Goal: Share content: Share content

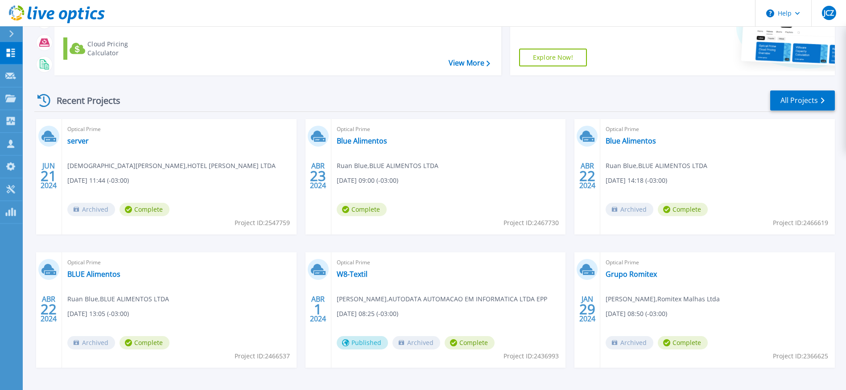
scroll to position [97, 0]
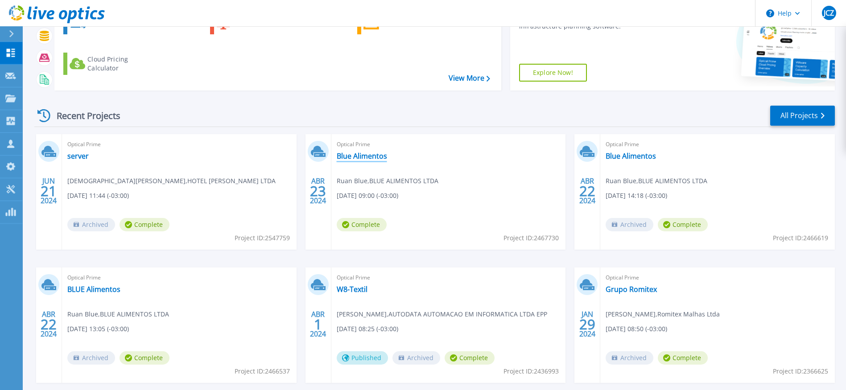
click at [354, 155] on link "Blue Alimentos" at bounding box center [362, 156] width 50 height 9
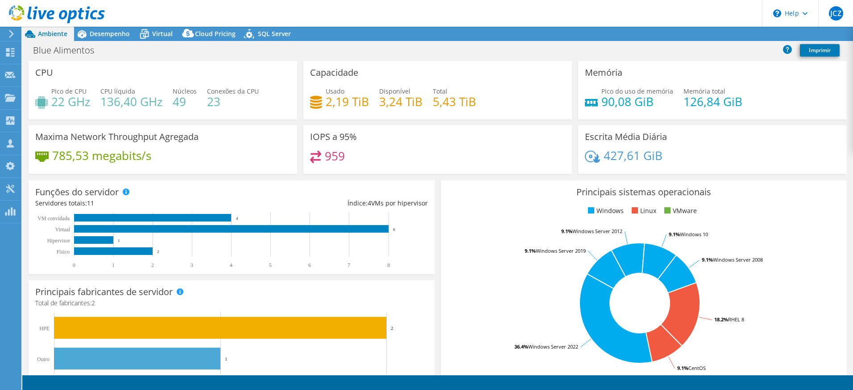
select select "SouthAmerica"
select select "USD"
click at [274, 34] on span "SQL Server" at bounding box center [274, 33] width 33 height 8
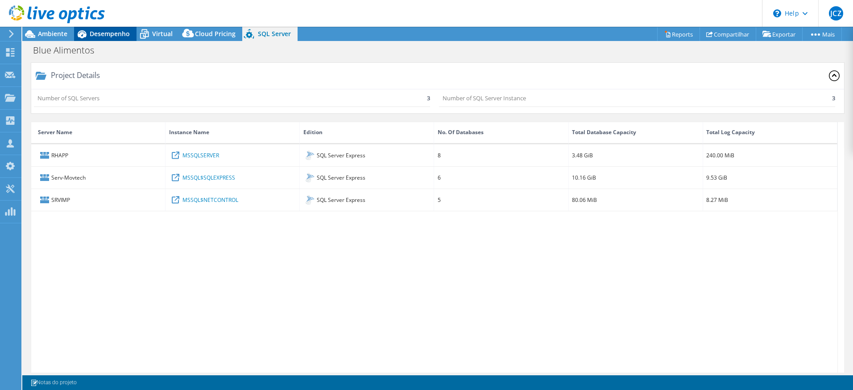
click at [122, 34] on span "Desempenho" at bounding box center [110, 33] width 40 height 8
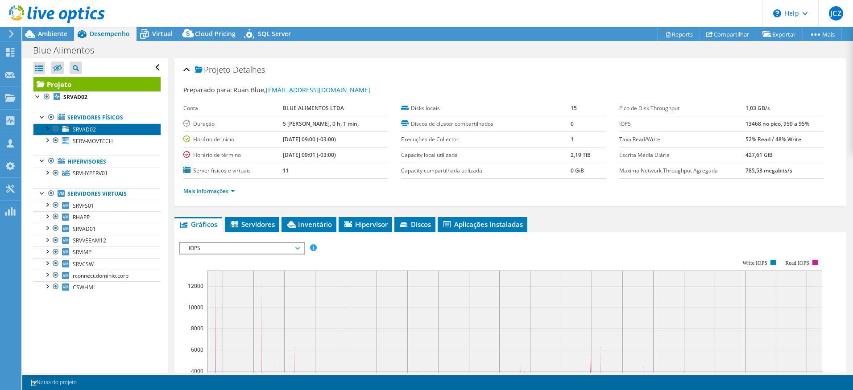
click at [80, 127] on span "SRVAD02" at bounding box center [84, 130] width 23 height 8
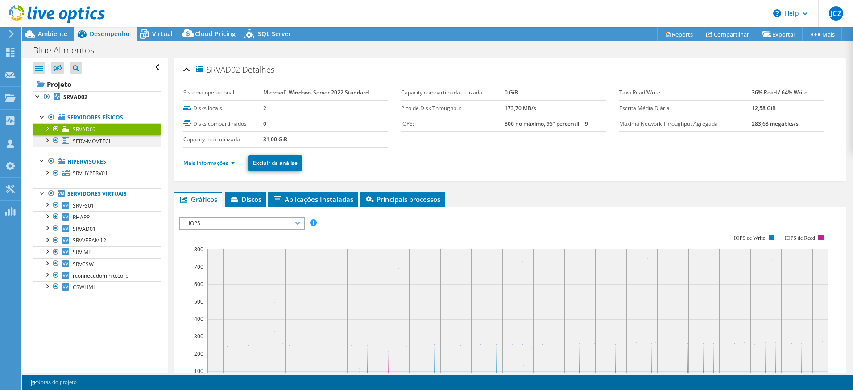
click at [49, 140] on div at bounding box center [46, 139] width 9 height 9
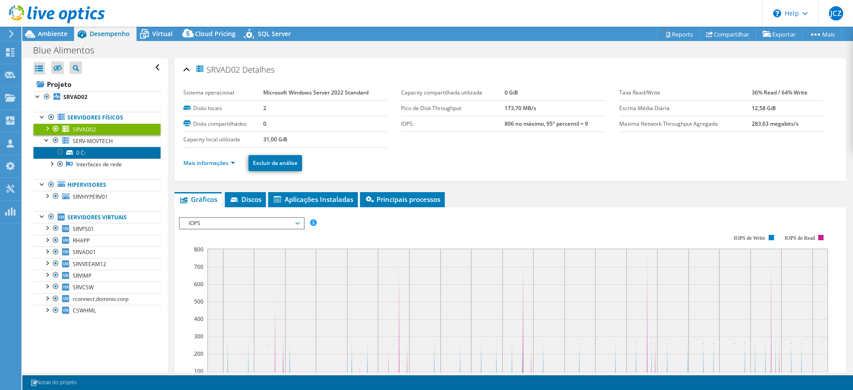
click at [77, 154] on link "0 C:" at bounding box center [96, 153] width 127 height 12
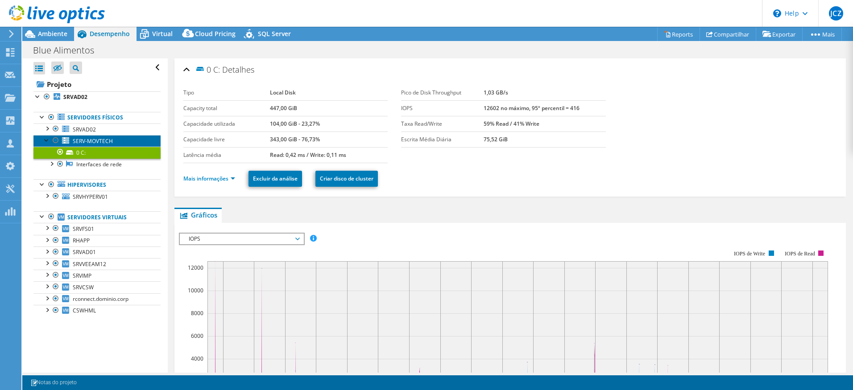
click at [94, 140] on span "SERV-MOVTECH" at bounding box center [93, 141] width 40 height 8
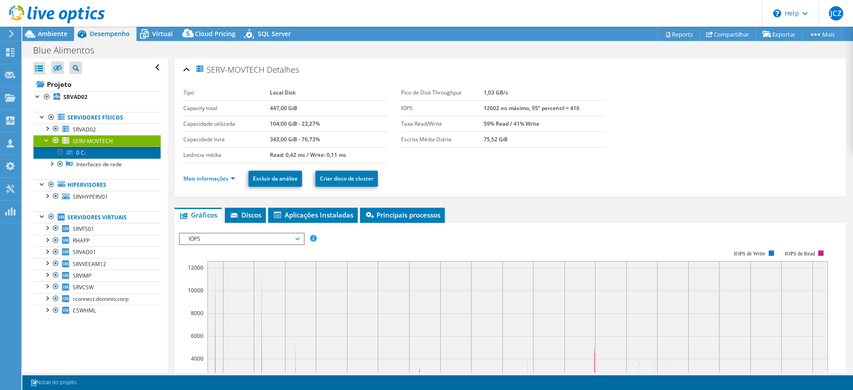
click at [80, 151] on link "0 C:" at bounding box center [96, 153] width 127 height 12
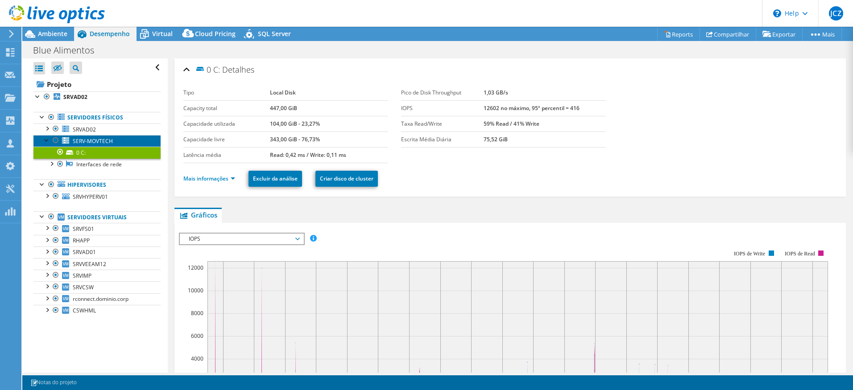
click at [94, 140] on span "SERV-MOVTECH" at bounding box center [93, 141] width 40 height 8
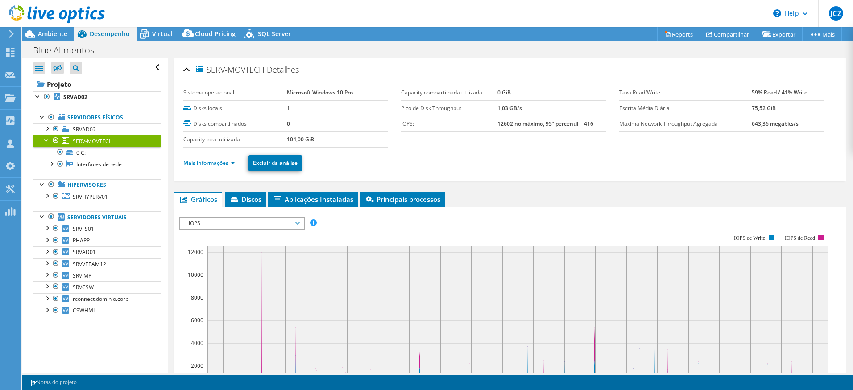
click at [234, 216] on div "IOPS Disk Throughput Tamanho de E/S Latência Profundidade da fila Porcentagem d…" at bounding box center [510, 367] width 662 height 309
click at [243, 202] on span "Discos" at bounding box center [245, 199] width 32 height 9
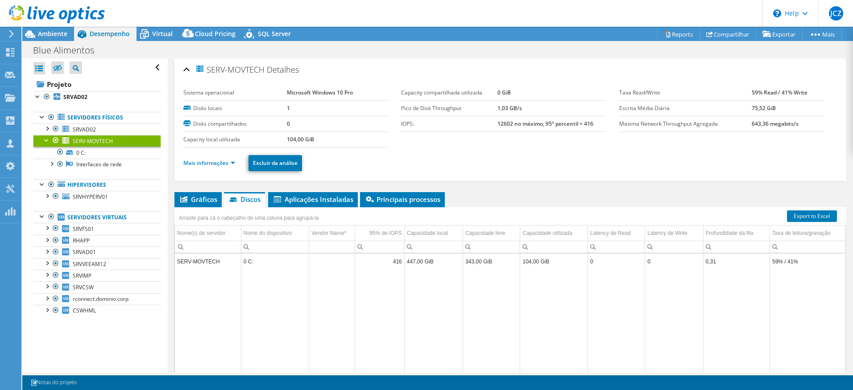
click at [536, 266] on td "104,00 GiB" at bounding box center [553, 262] width 67 height 16
click at [307, 205] on li "Aplicações Instaladas" at bounding box center [313, 199] width 90 height 15
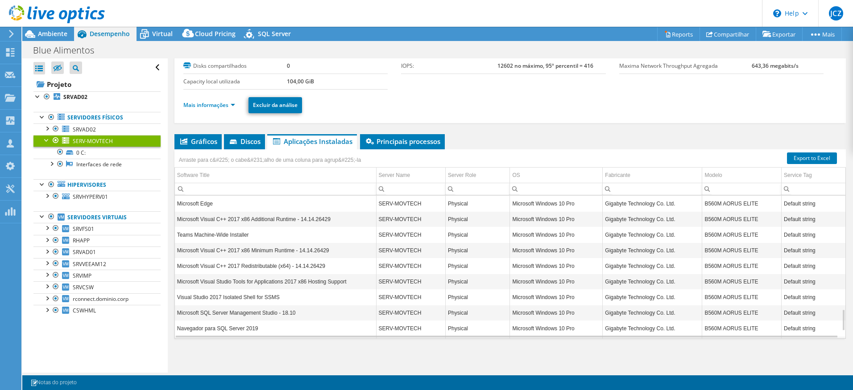
scroll to position [798, 0]
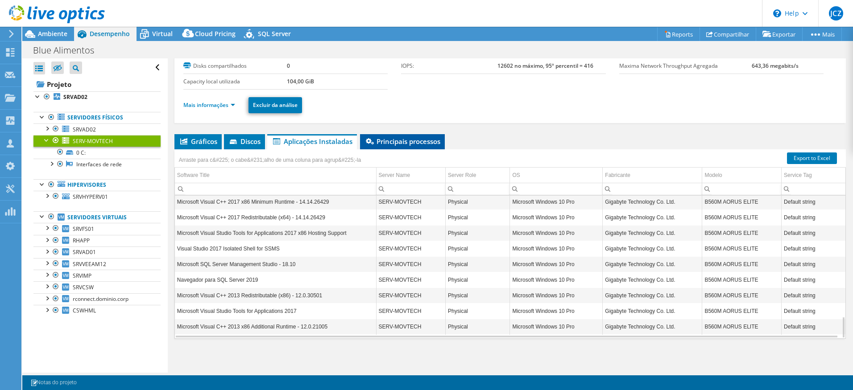
click at [397, 139] on span "Principais processos" at bounding box center [402, 141] width 76 height 9
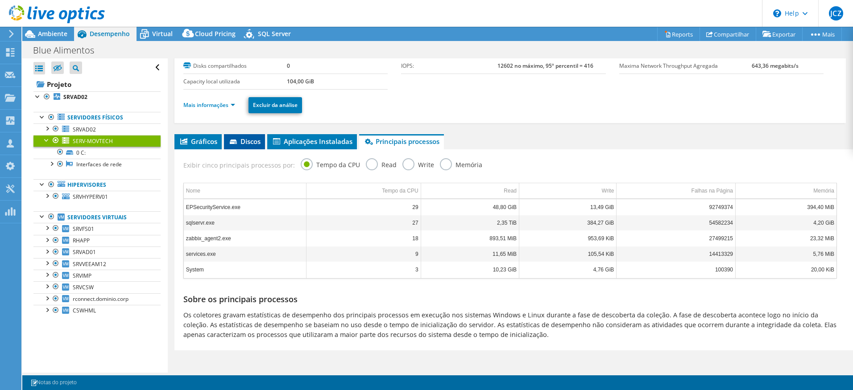
click at [243, 141] on span "Discos" at bounding box center [244, 141] width 32 height 9
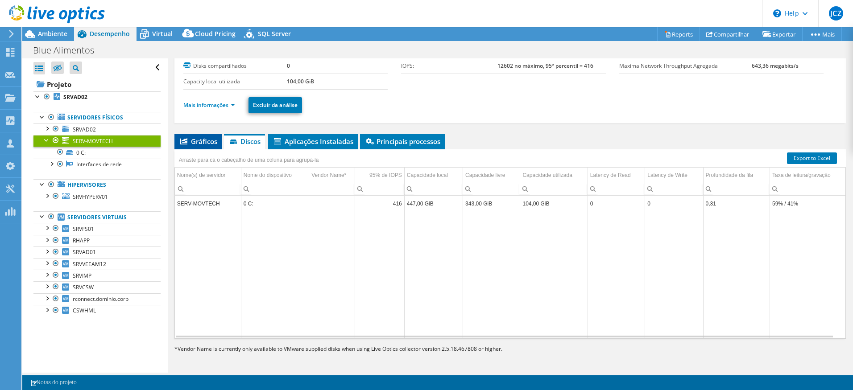
click at [206, 143] on span "Gráficos" at bounding box center [198, 141] width 38 height 9
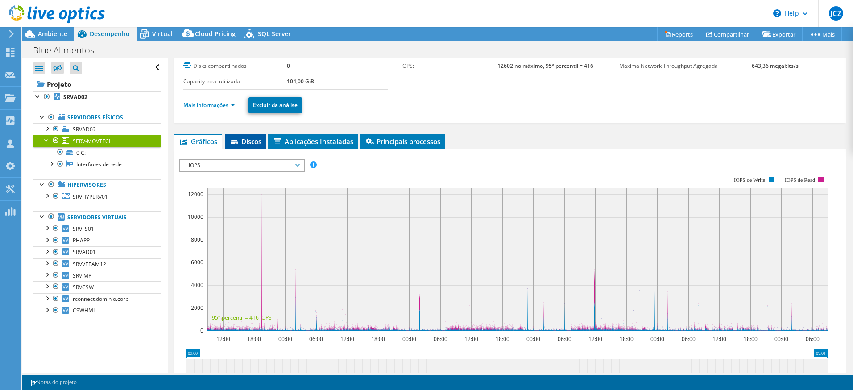
click at [249, 146] on li "Discos" at bounding box center [245, 141] width 41 height 15
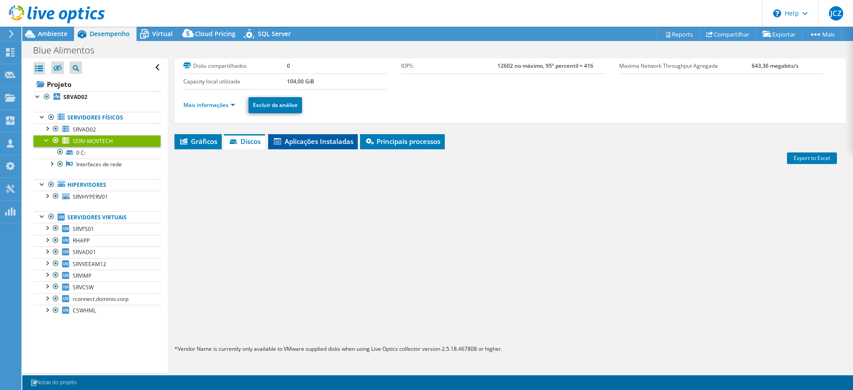
click at [309, 141] on span "Aplicações Instaladas" at bounding box center [312, 141] width 81 height 9
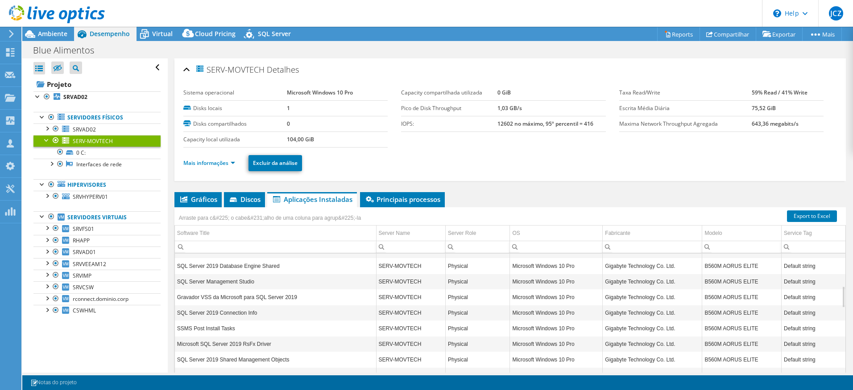
scroll to position [0, 0]
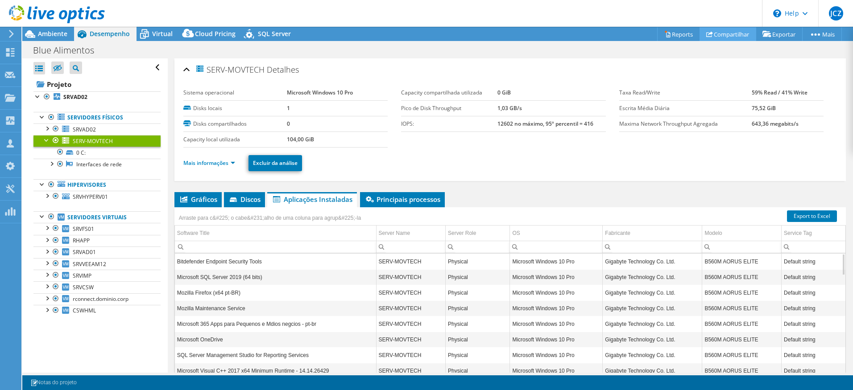
click at [718, 36] on link "Compartilhar" at bounding box center [727, 34] width 57 height 14
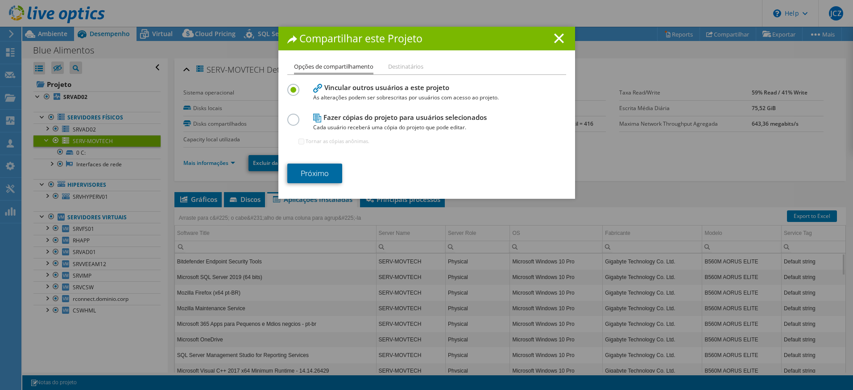
click at [320, 173] on link "Próximo" at bounding box center [314, 174] width 55 height 20
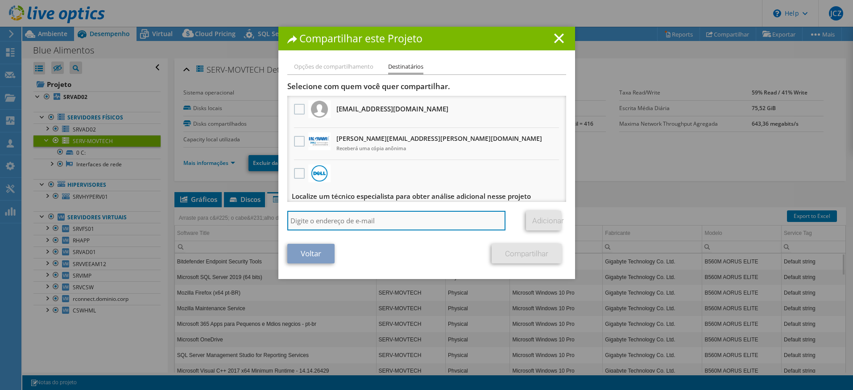
click at [336, 218] on input "search" at bounding box center [396, 221] width 218 height 20
click at [309, 220] on input "search" at bounding box center [396, 221] width 218 height 20
click at [414, 222] on input "[EMAIL_ADDRESS][DOMAIN_NAME]" at bounding box center [396, 221] width 218 height 20
type input "[EMAIL_ADDRESS][DOMAIN_NAME]"
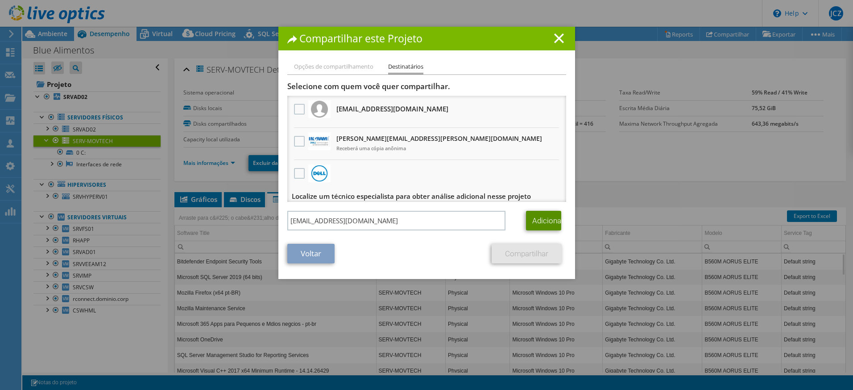
click at [531, 220] on link "Adicionar" at bounding box center [543, 221] width 35 height 20
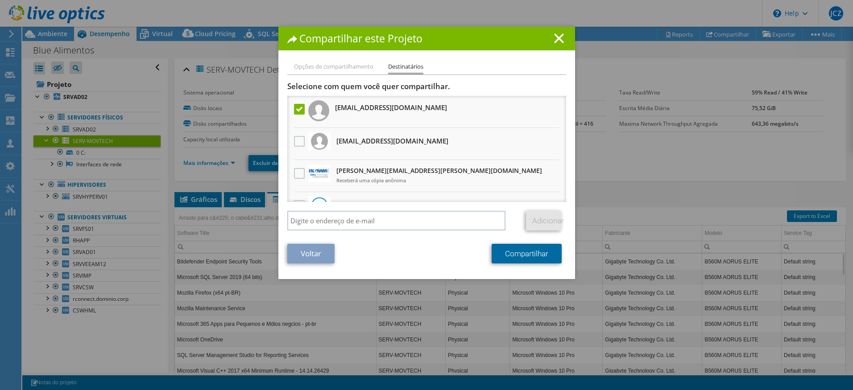
click at [519, 260] on link "Compartilhar" at bounding box center [526, 254] width 70 height 20
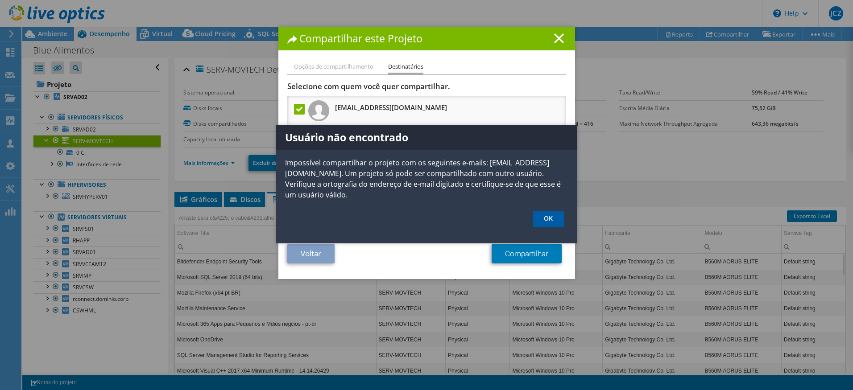
click at [540, 217] on link "OK" at bounding box center [547, 219] width 31 height 16
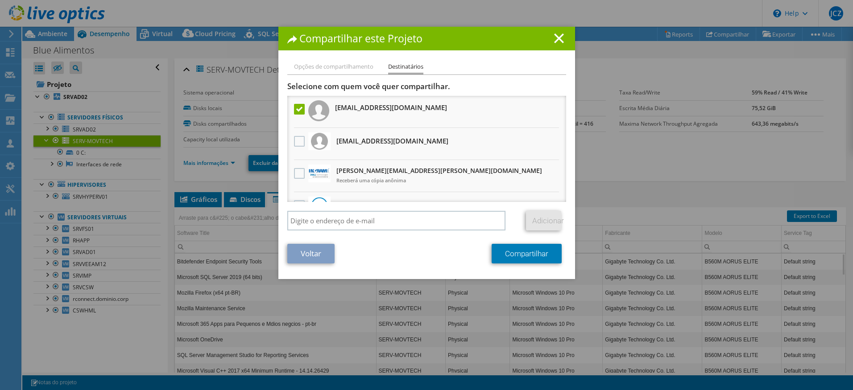
click at [355, 107] on h3 "[EMAIL_ADDRESS][DOMAIN_NAME]" at bounding box center [391, 107] width 112 height 14
click at [338, 68] on li "Opções de compartilhamento" at bounding box center [333, 67] width 79 height 11
click at [309, 256] on link "Voltar" at bounding box center [310, 254] width 47 height 20
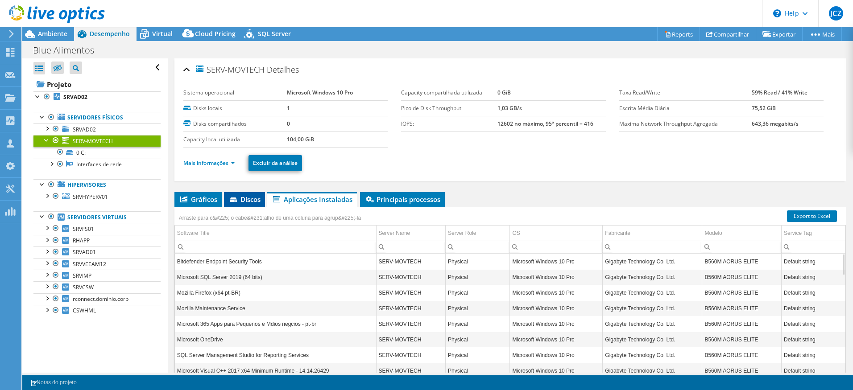
click at [251, 202] on span "Discos" at bounding box center [244, 199] width 32 height 9
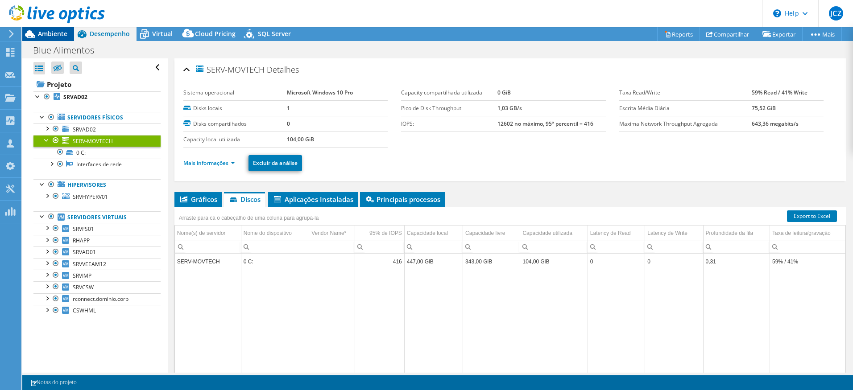
click at [52, 33] on span "Ambiente" at bounding box center [52, 33] width 29 height 8
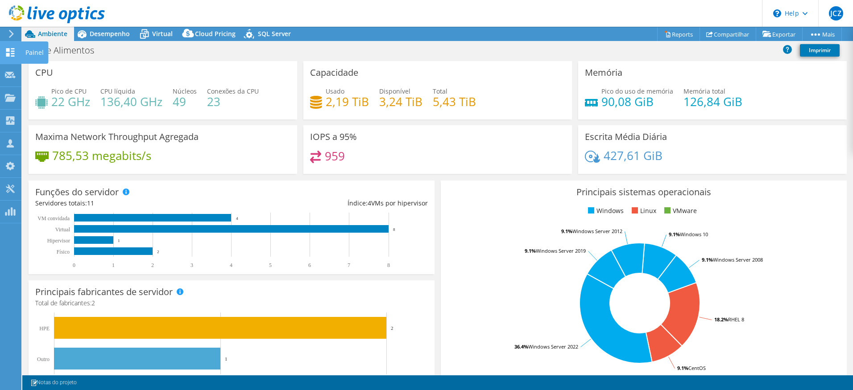
click at [10, 50] on icon at bounding box center [10, 52] width 11 height 8
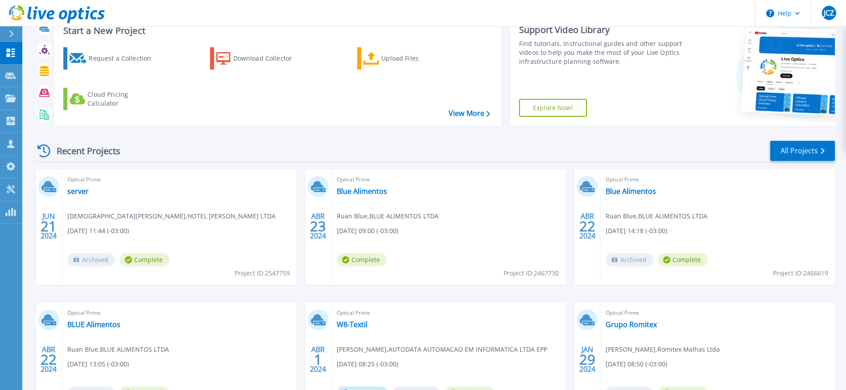
scroll to position [89, 0]
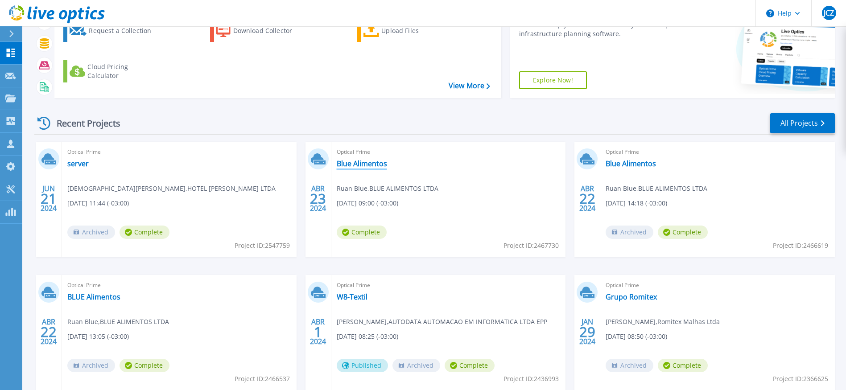
click at [358, 165] on link "Blue Alimentos" at bounding box center [362, 163] width 50 height 9
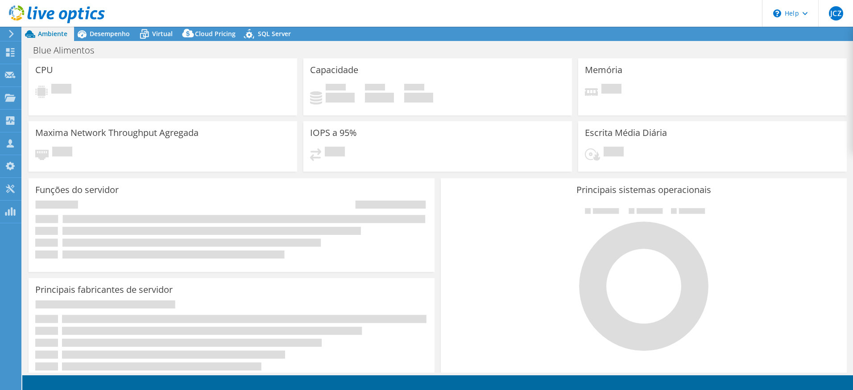
select select "SouthAmerica"
select select "USD"
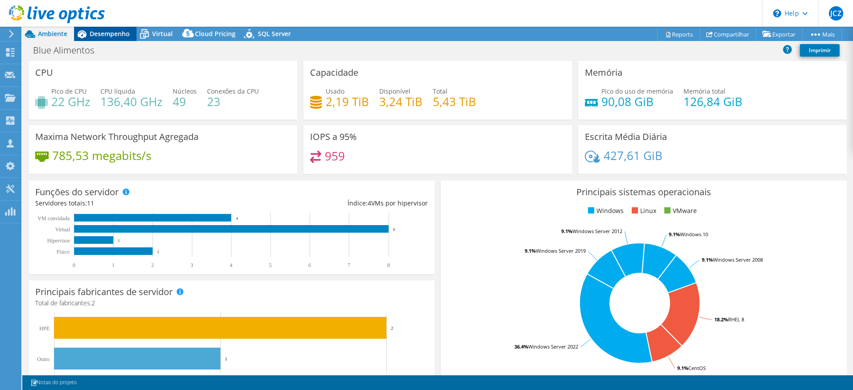
click at [115, 35] on span "Desempenho" at bounding box center [110, 33] width 40 height 8
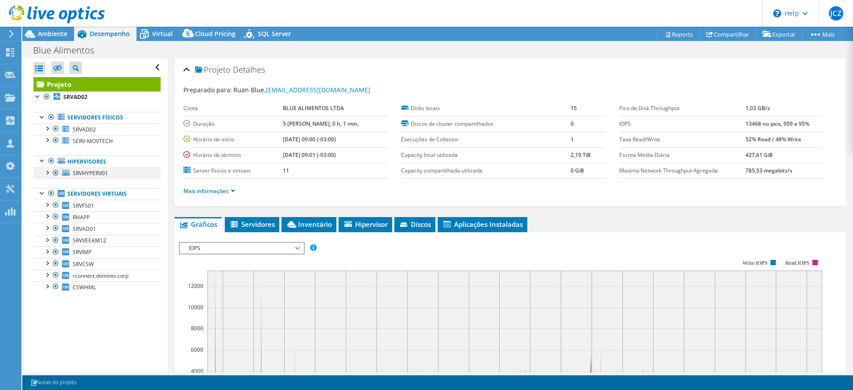
click at [51, 173] on li "SRVHYPERV01 0 C: Interfaces de rede QLogic BCM5709C Gigabit Ethernet (NDIS VBD …" at bounding box center [96, 174] width 127 height 12
click at [46, 174] on div at bounding box center [46, 172] width 9 height 9
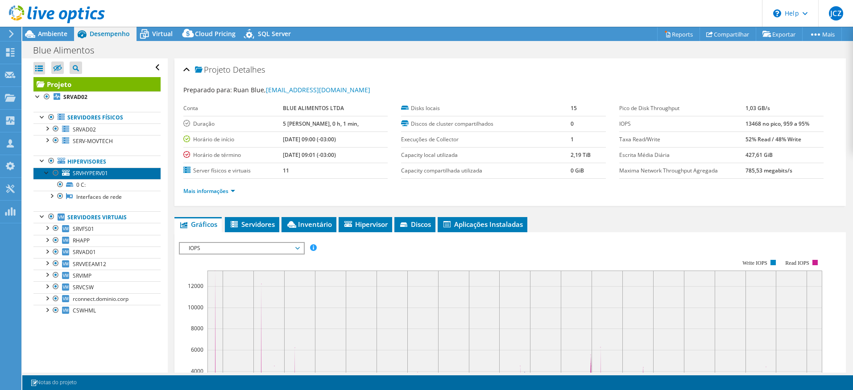
click at [93, 174] on span "SRVHYPERV01" at bounding box center [90, 173] width 35 height 8
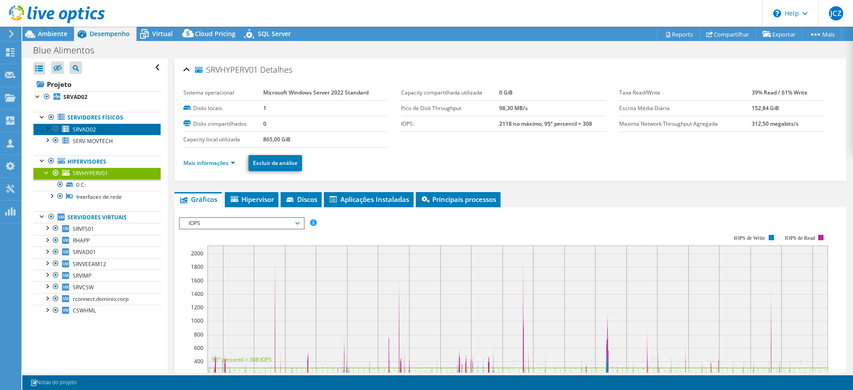
click at [84, 130] on span "SRVAD02" at bounding box center [84, 130] width 23 height 8
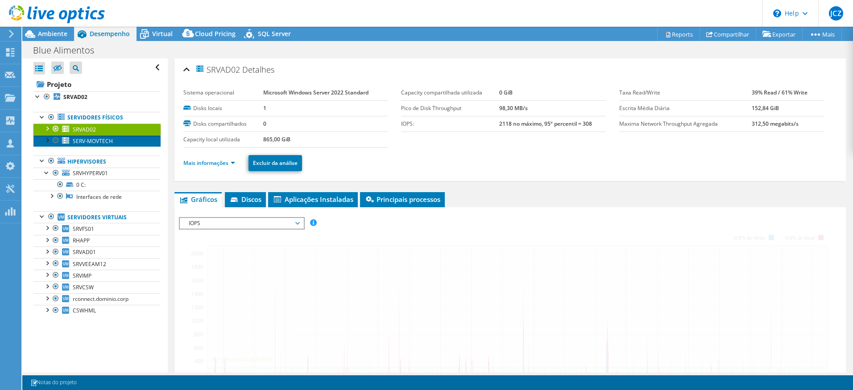
click at [85, 140] on span "SERV-MOVTECH" at bounding box center [93, 141] width 40 height 8
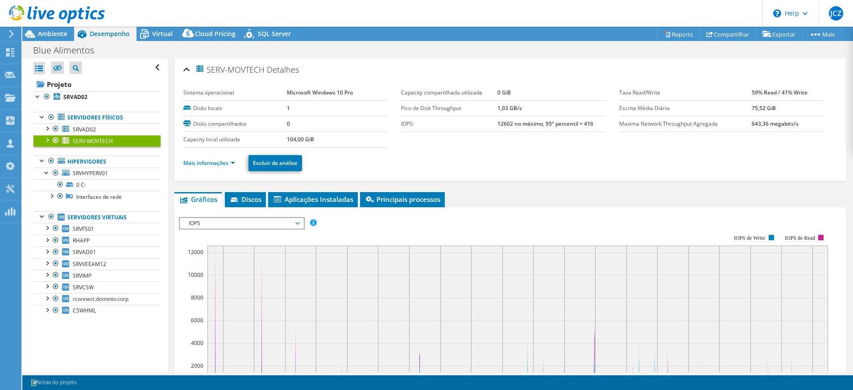
drag, startPoint x: 253, startPoint y: 197, endPoint x: 266, endPoint y: 198, distance: 13.0
click at [253, 198] on span "Discos" at bounding box center [245, 199] width 32 height 9
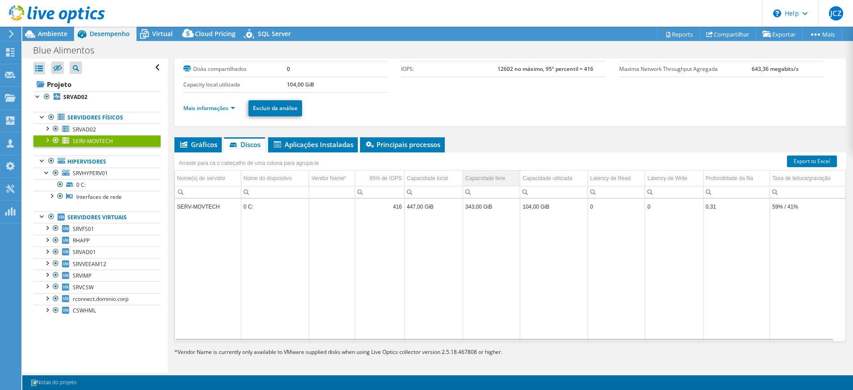
scroll to position [58, 0]
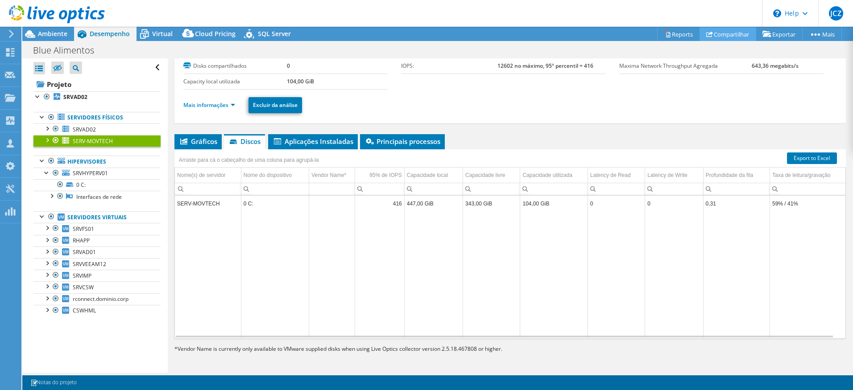
click at [736, 32] on link "Compartilhar" at bounding box center [727, 34] width 57 height 14
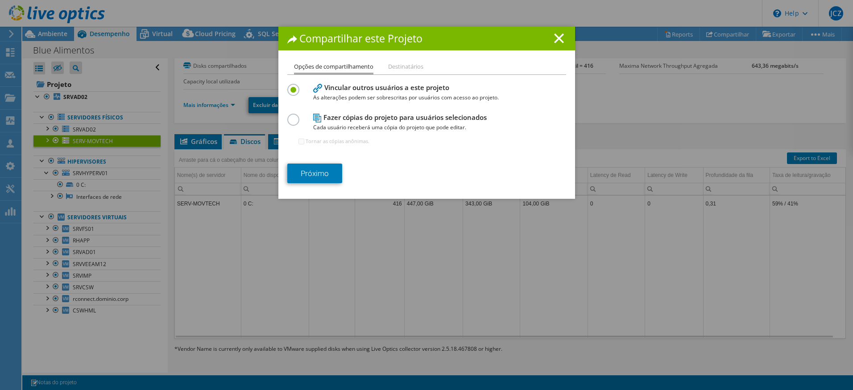
click at [287, 116] on label at bounding box center [295, 115] width 16 height 2
click at [0, 0] on input "radio" at bounding box center [0, 0] width 0 height 0
click at [314, 176] on link "Próximo" at bounding box center [314, 174] width 55 height 20
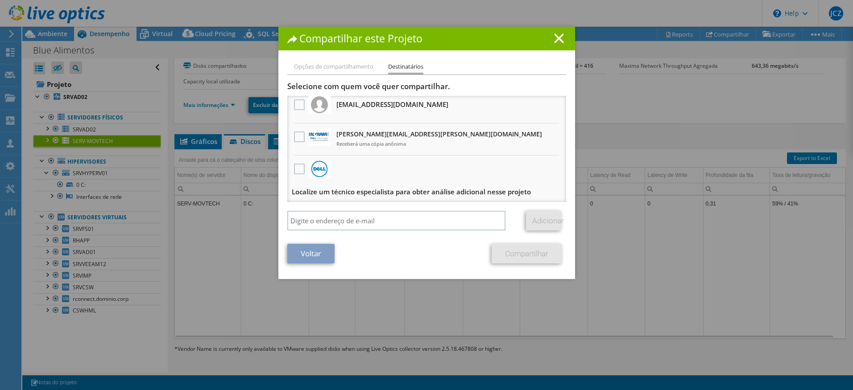
scroll to position [6, 0]
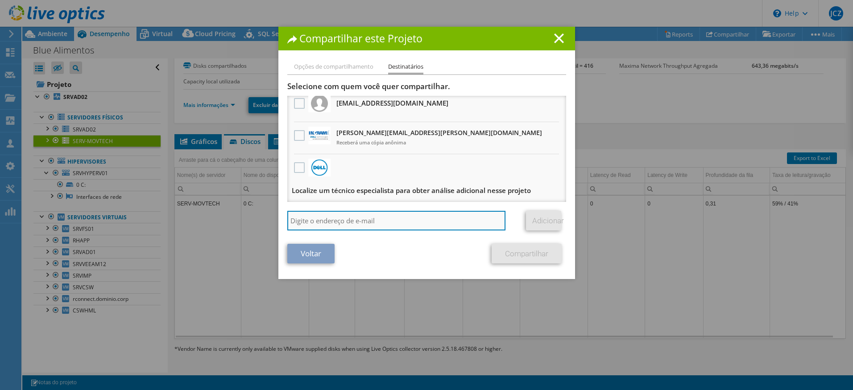
click at [370, 223] on input "search" at bounding box center [396, 221] width 218 height 20
type input "[EMAIL_ADDRESS][DOMAIN_NAME]"
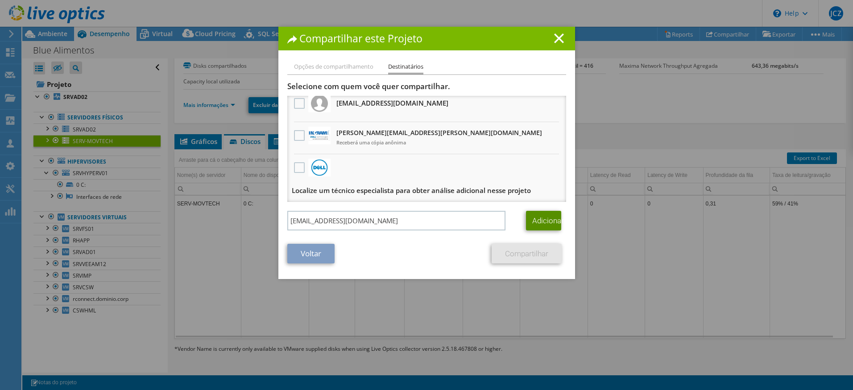
click at [534, 217] on link "Adicionar" at bounding box center [543, 221] width 35 height 20
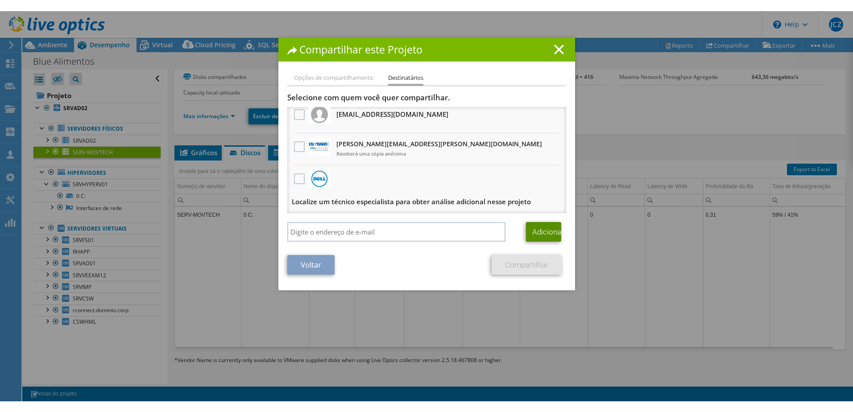
scroll to position [38, 0]
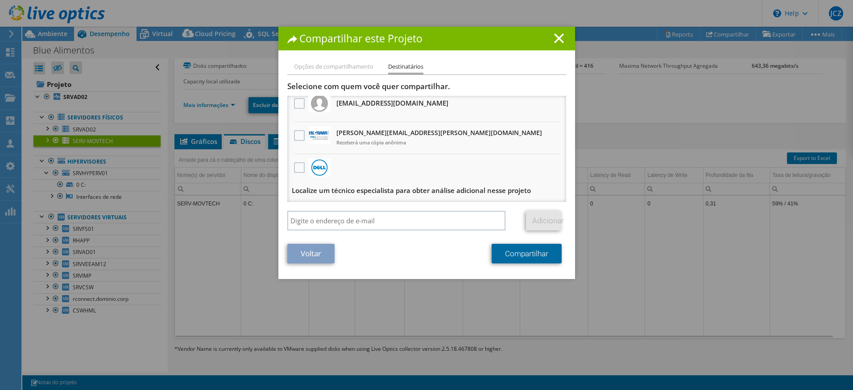
click at [513, 258] on link "Compartilhar" at bounding box center [526, 254] width 70 height 20
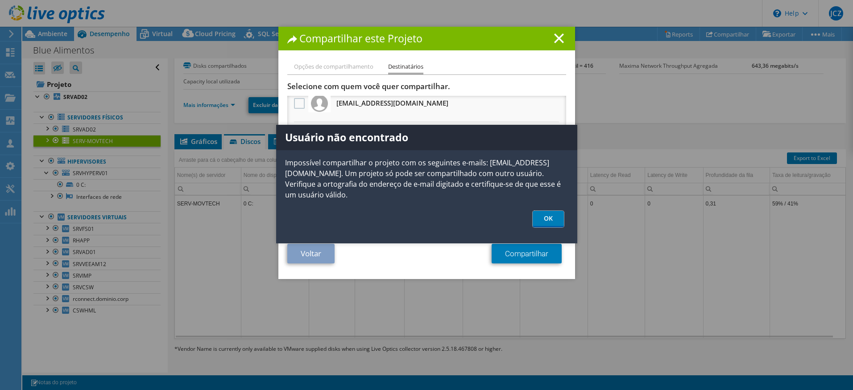
drag, startPoint x: 548, startPoint y: 215, endPoint x: 495, endPoint y: 204, distance: 53.3
click at [547, 214] on link "OK" at bounding box center [547, 219] width 31 height 16
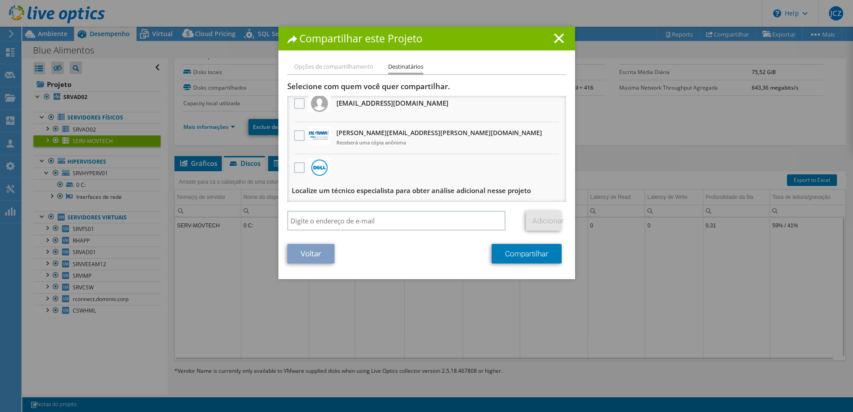
scroll to position [0, 0]
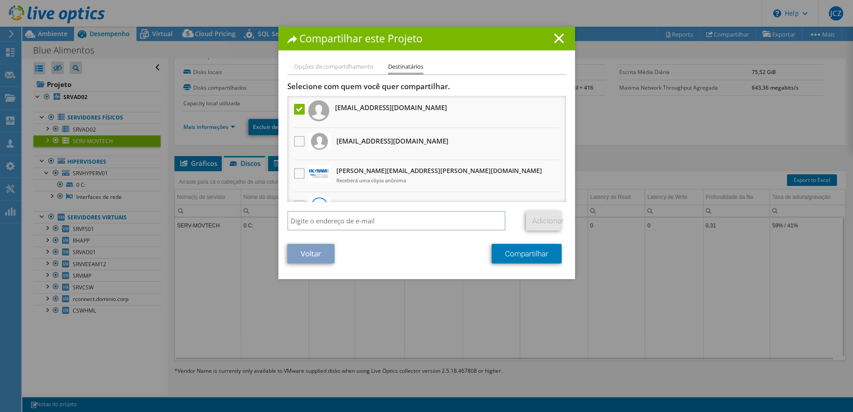
click at [338, 103] on h3 "[EMAIL_ADDRESS][DOMAIN_NAME]" at bounding box center [391, 107] width 112 height 14
click at [350, 108] on h3 "[EMAIL_ADDRESS][DOMAIN_NAME]" at bounding box center [391, 107] width 112 height 14
click at [515, 254] on link "Compartilhar" at bounding box center [526, 254] width 70 height 20
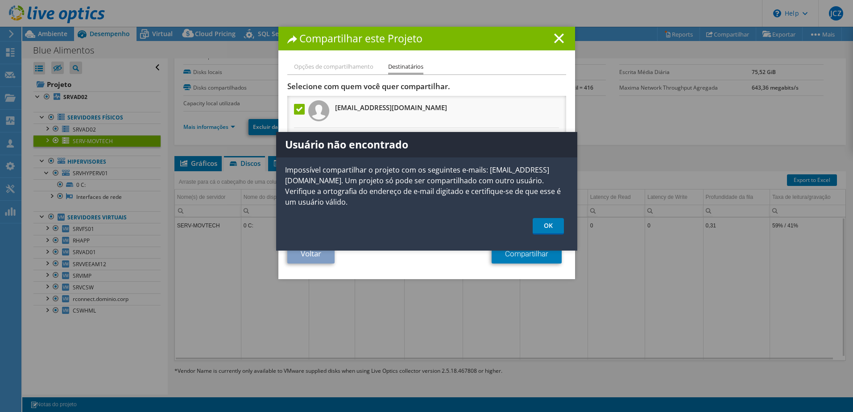
drag, startPoint x: 395, startPoint y: 220, endPoint x: 400, endPoint y: 219, distance: 5.4
click at [395, 220] on ul "OK" at bounding box center [426, 226] width 301 height 16
click at [538, 227] on link "OK" at bounding box center [547, 226] width 31 height 16
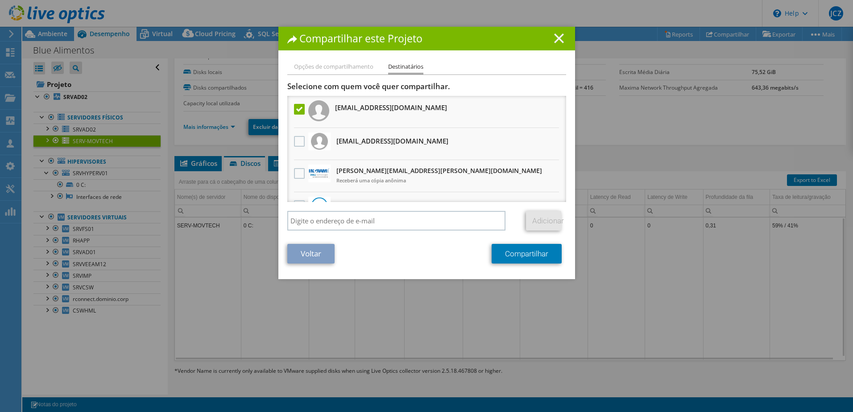
click at [554, 38] on line at bounding box center [558, 38] width 9 height 9
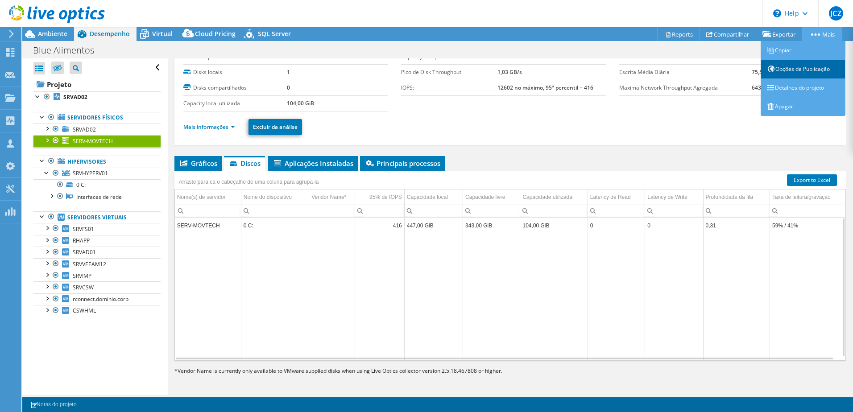
click at [803, 66] on link "Opções de Publicação" at bounding box center [802, 69] width 85 height 19
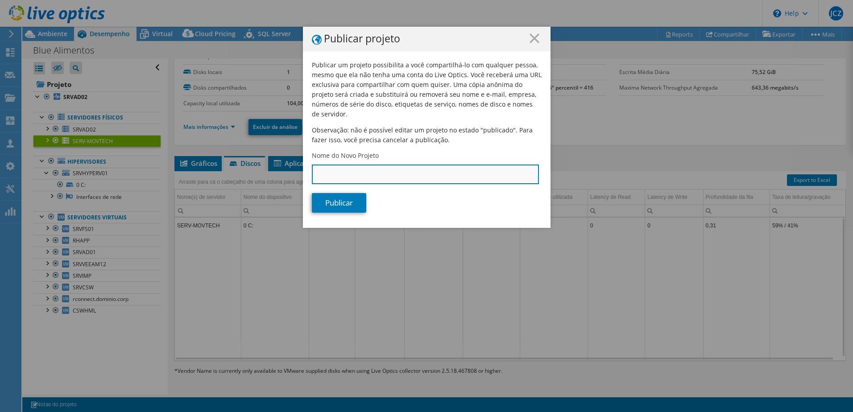
click at [333, 165] on input "Nome do Novo Projeto" at bounding box center [425, 175] width 227 height 20
type input "Refresh DC Blue Alimentos"
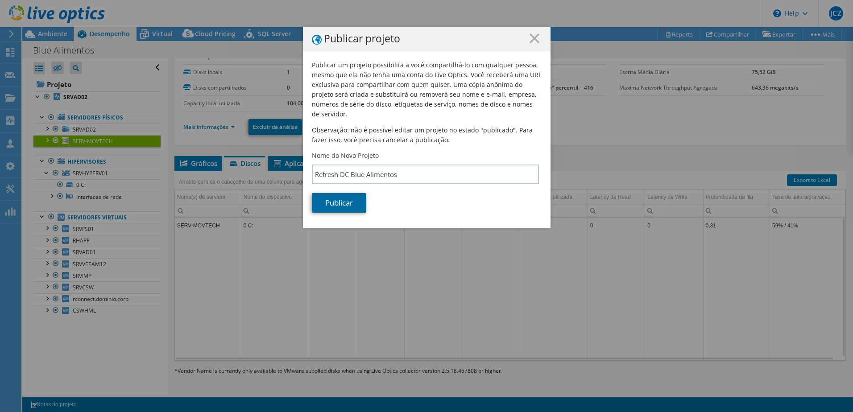
click at [334, 193] on link "Publicar" at bounding box center [339, 203] width 54 height 20
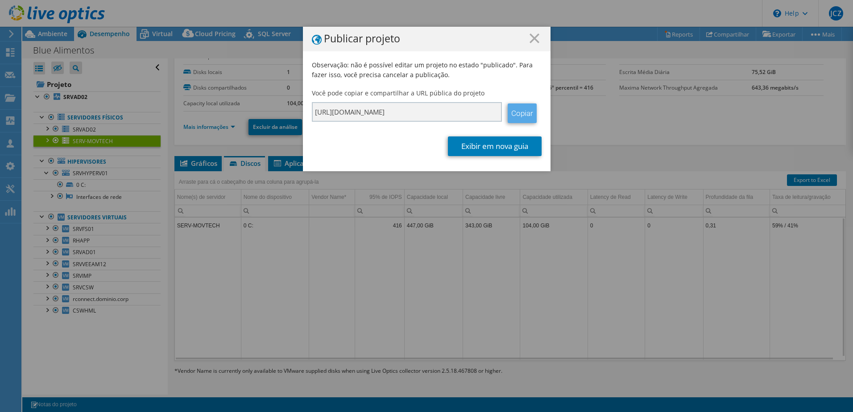
click at [520, 112] on link "Copiar" at bounding box center [521, 113] width 29 height 20
click at [529, 38] on icon at bounding box center [534, 38] width 10 height 10
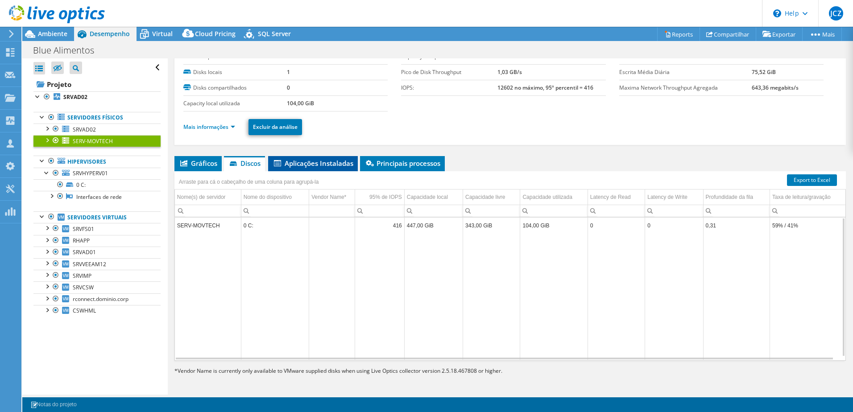
click at [308, 162] on span "Aplicações Instaladas" at bounding box center [312, 163] width 81 height 9
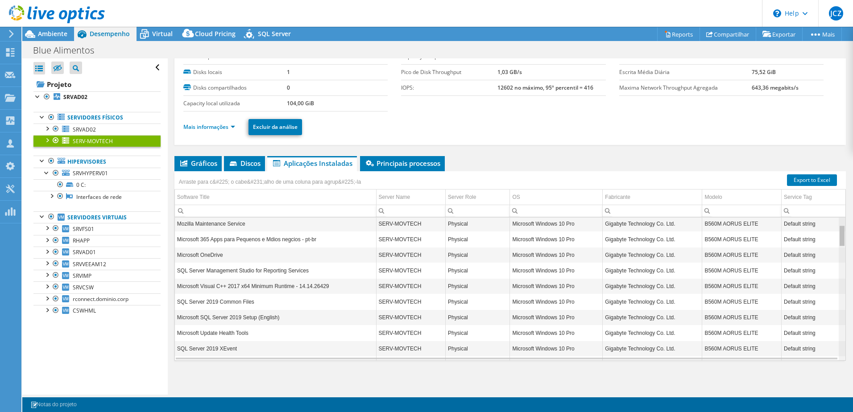
scroll to position [73, 0]
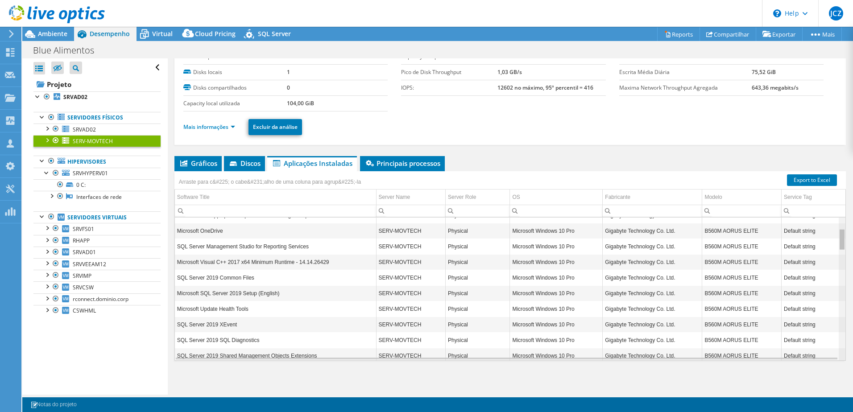
drag, startPoint x: 838, startPoint y: 348, endPoint x: 811, endPoint y: 220, distance: 130.8
click at [811, 220] on body "JCZ [GEOGRAPHIC_DATA][PERSON_NAME] Zeferino [EMAIL_ADDRESS][DOMAIN_NAME] AUTODA…" at bounding box center [426, 206] width 853 height 412
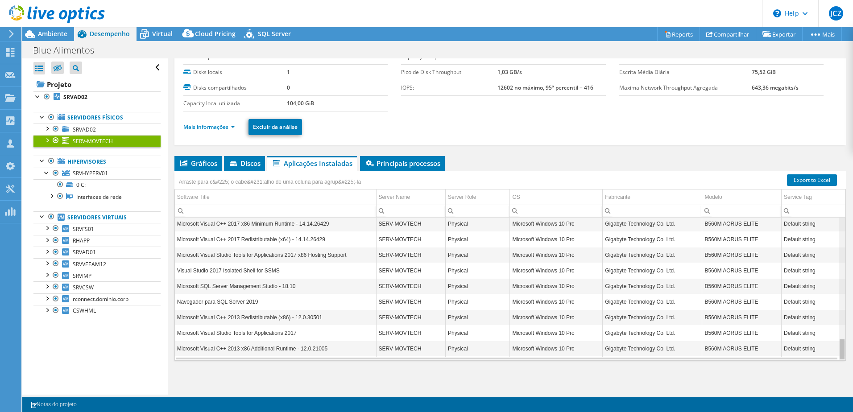
drag, startPoint x: 836, startPoint y: 238, endPoint x: 824, endPoint y: 369, distance: 131.2
click at [824, 369] on body "JCZ [GEOGRAPHIC_DATA][PERSON_NAME] Zeferino [EMAIL_ADDRESS][DOMAIN_NAME] AUTODA…" at bounding box center [426, 206] width 853 height 412
click at [188, 161] on span "Gráficos" at bounding box center [198, 163] width 38 height 9
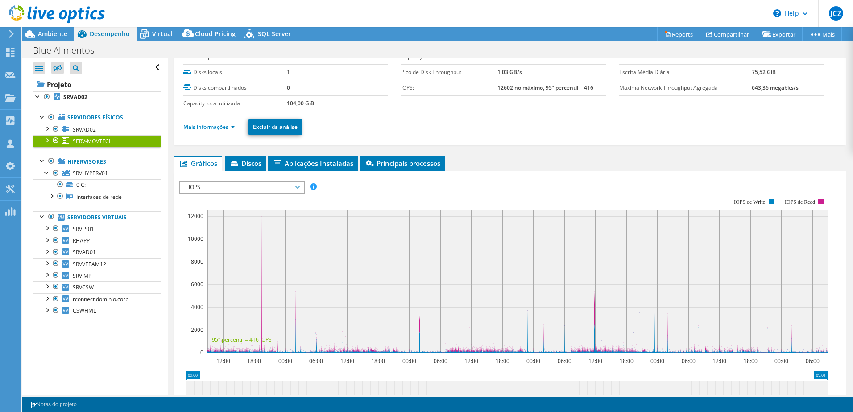
click at [301, 188] on span "IOPS" at bounding box center [242, 187] width 124 height 11
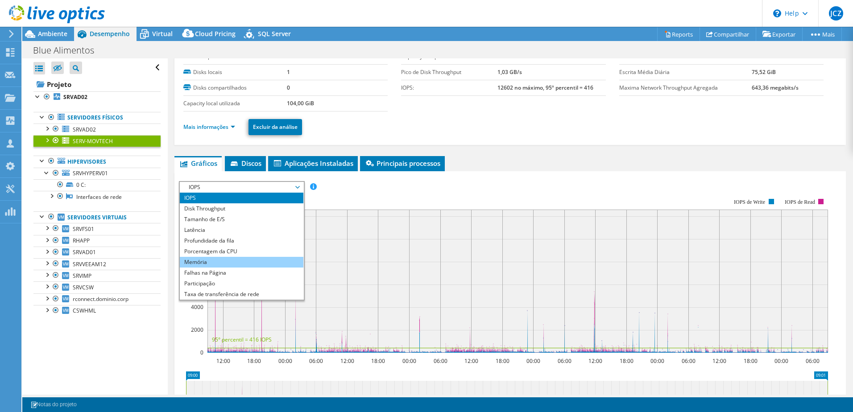
click at [219, 261] on li "Memória" at bounding box center [242, 262] width 124 height 11
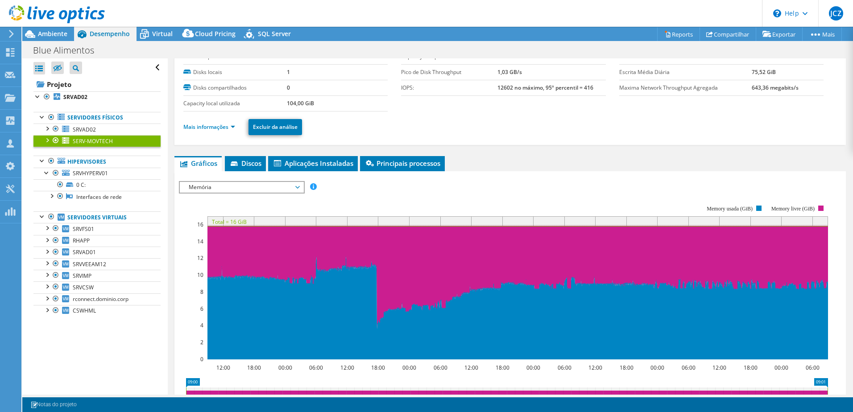
scroll to position [0, 0]
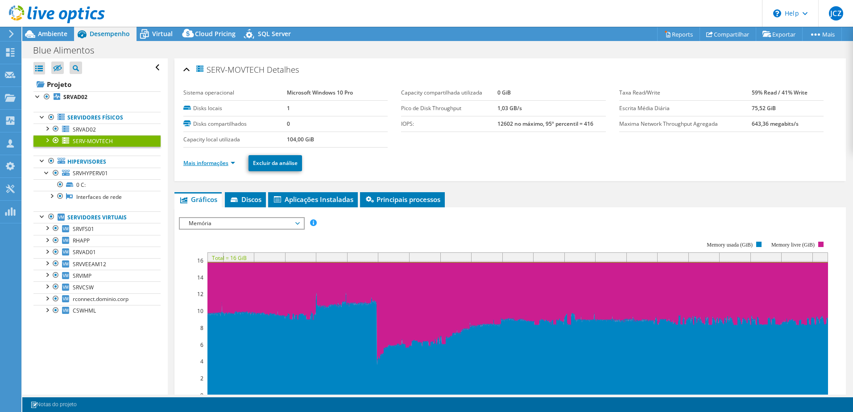
click at [233, 164] on link "Mais informações" at bounding box center [209, 163] width 52 height 8
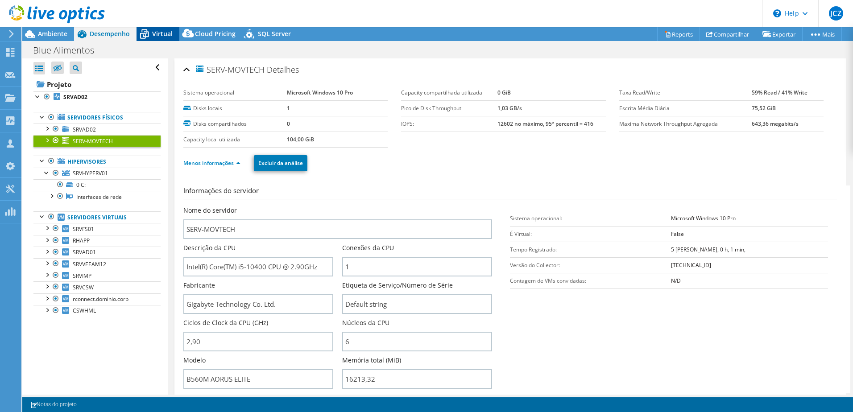
click at [154, 33] on span "Virtual" at bounding box center [162, 33] width 21 height 8
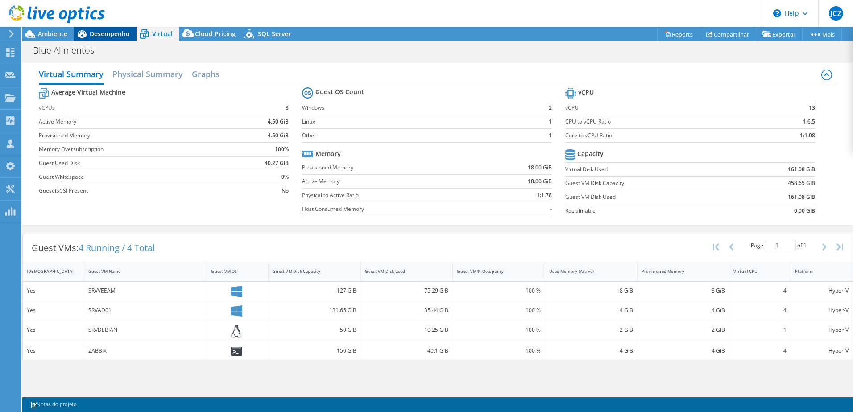
click at [107, 33] on span "Desempenho" at bounding box center [110, 33] width 40 height 8
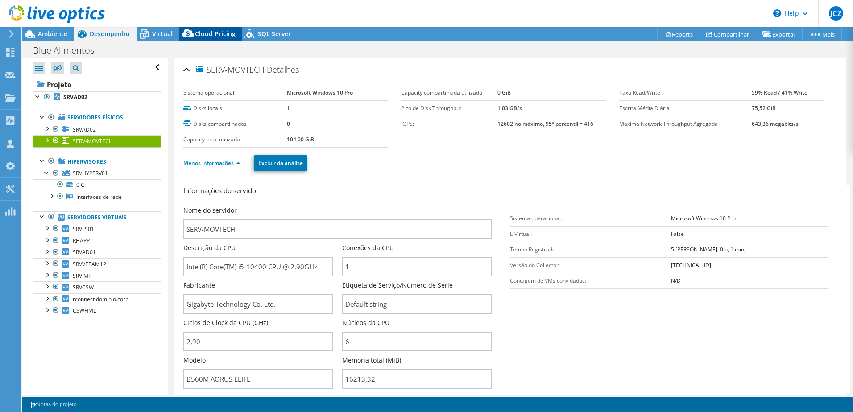
click at [204, 34] on span "Cloud Pricing" at bounding box center [215, 33] width 41 height 8
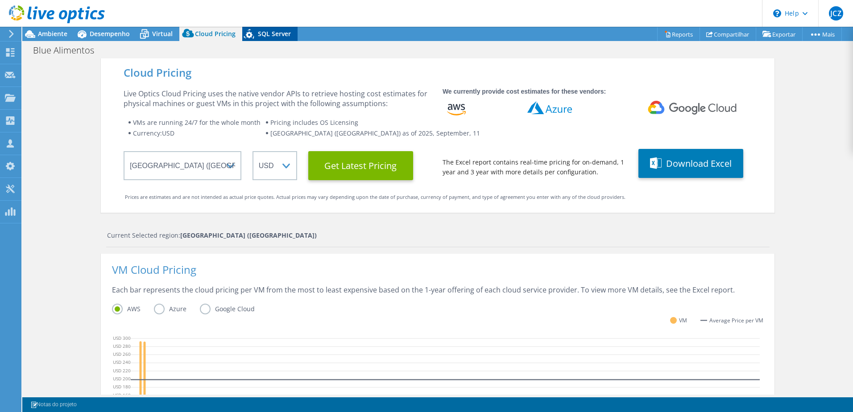
click at [261, 36] on span "SQL Server" at bounding box center [274, 33] width 33 height 8
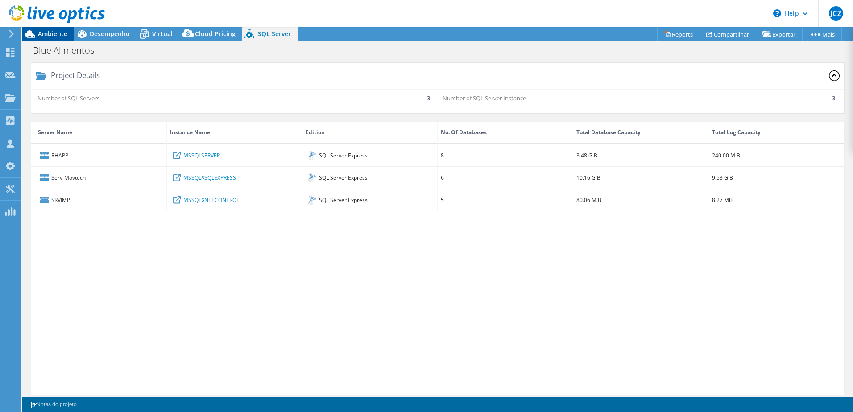
click at [53, 31] on span "Ambiente" at bounding box center [52, 33] width 29 height 8
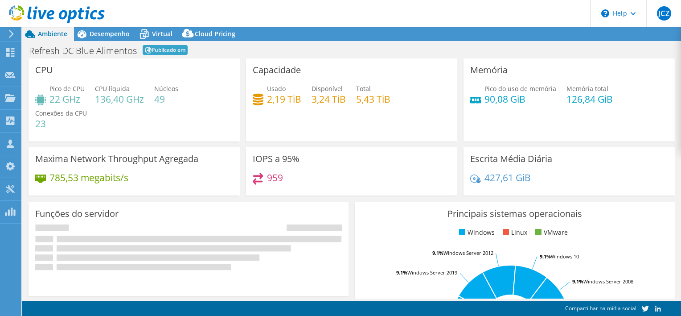
select select "USD"
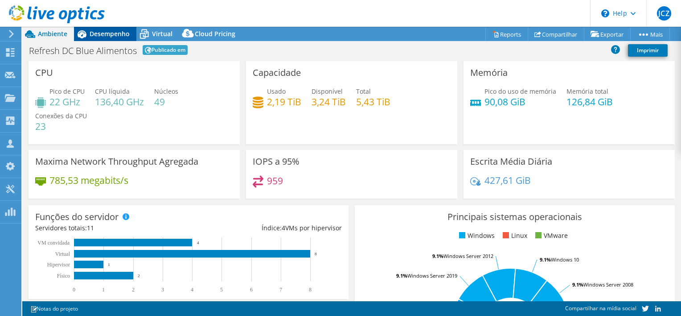
click at [111, 31] on span "Desempenho" at bounding box center [110, 33] width 40 height 8
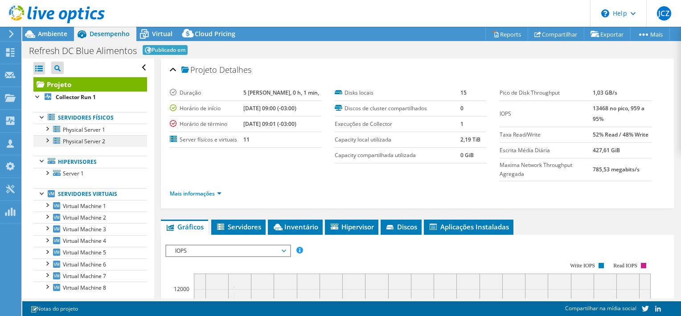
click at [49, 141] on div at bounding box center [46, 139] width 9 height 9
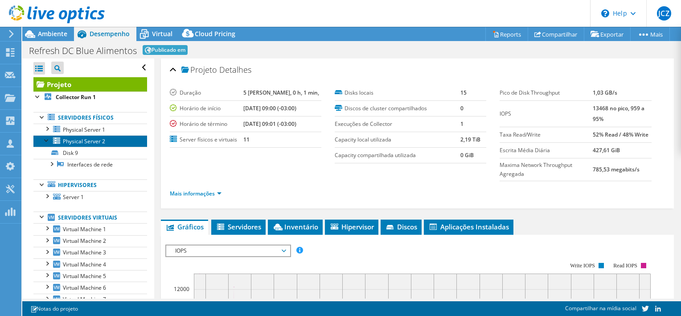
click at [94, 142] on span "Physical Server 2" at bounding box center [84, 141] width 42 height 8
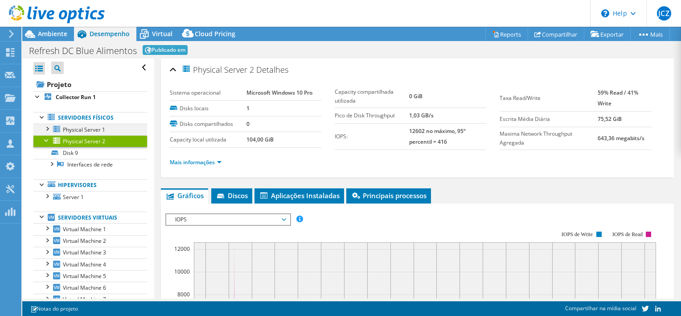
click at [46, 128] on div at bounding box center [46, 128] width 9 height 9
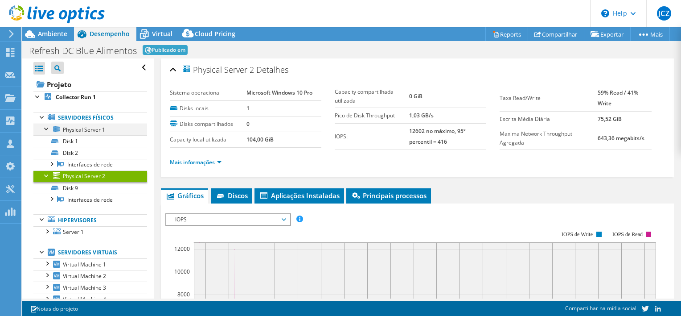
click at [46, 128] on div at bounding box center [46, 128] width 9 height 9
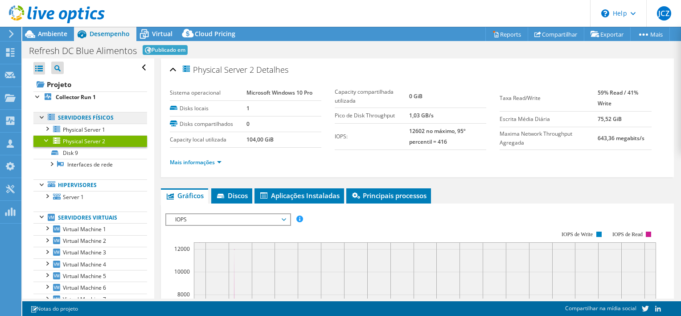
scroll to position [36, 0]
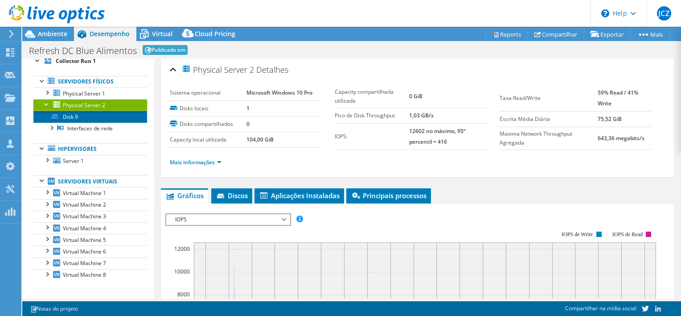
click at [75, 119] on link "Disk 9" at bounding box center [90, 117] width 114 height 12
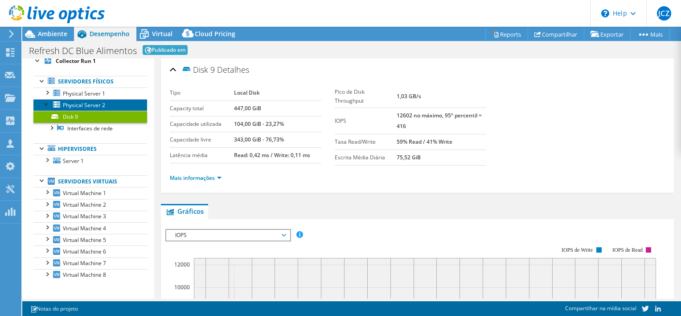
click at [70, 107] on span "Physical Server 2" at bounding box center [84, 105] width 42 height 8
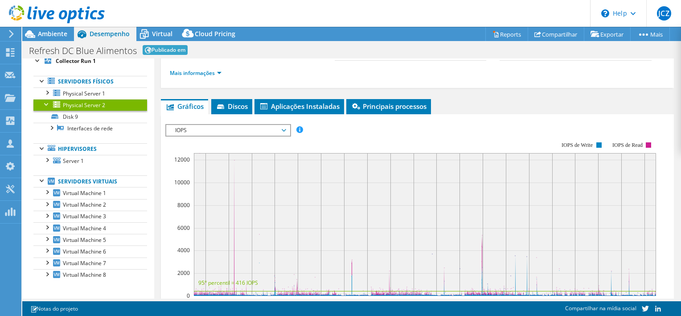
scroll to position [45, 0]
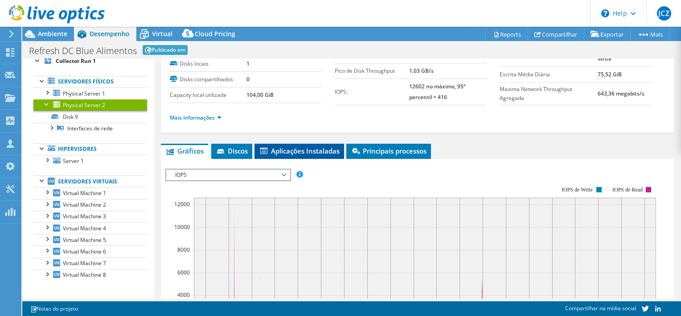
click at [273, 146] on span "Aplicações Instaladas" at bounding box center [299, 150] width 81 height 9
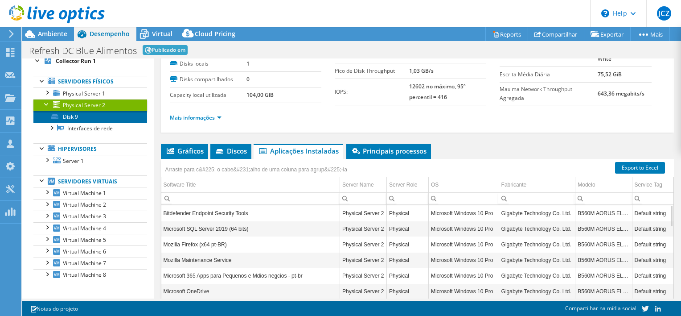
click at [64, 116] on link "Disk 9" at bounding box center [90, 117] width 114 height 12
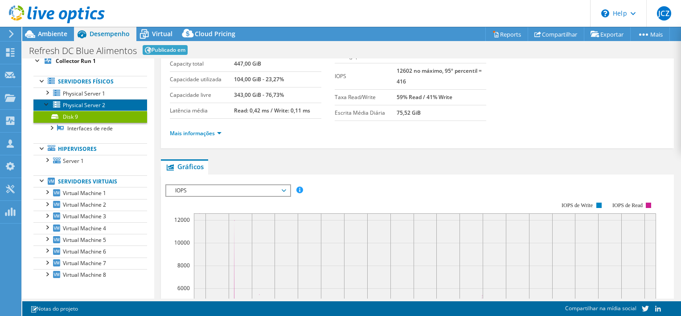
click at [91, 103] on span "Physical Server 2" at bounding box center [84, 105] width 42 height 8
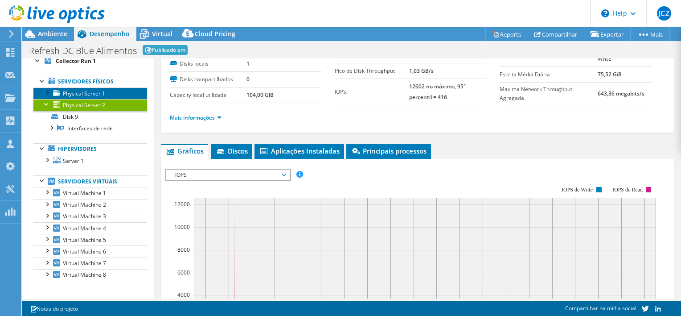
click at [74, 91] on span "Physical Server 1" at bounding box center [84, 94] width 42 height 8
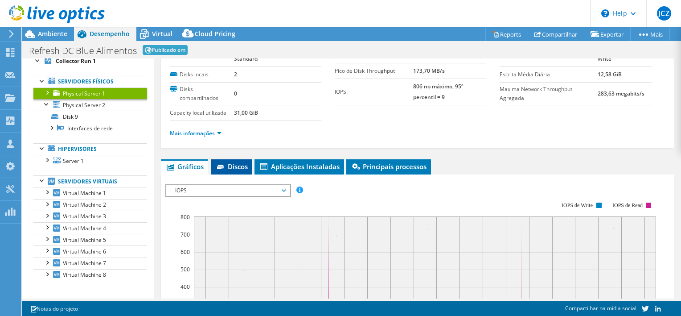
click at [227, 164] on span "Discos" at bounding box center [232, 166] width 32 height 9
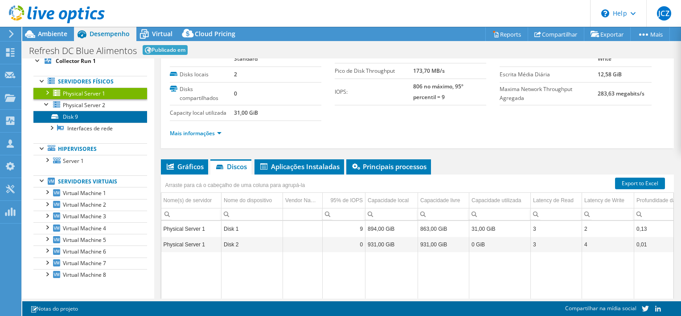
click at [80, 111] on link "Disk 9" at bounding box center [90, 117] width 114 height 12
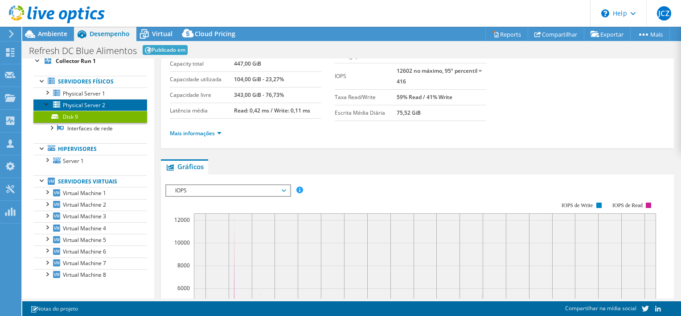
click at [89, 109] on link "Physical Server 2" at bounding box center [90, 105] width 114 height 12
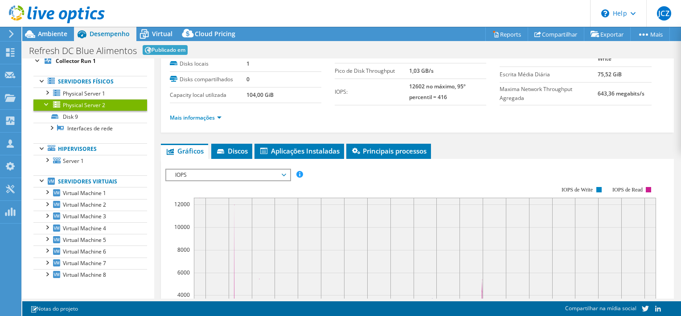
drag, startPoint x: 232, startPoint y: 151, endPoint x: 255, endPoint y: 150, distance: 23.2
click at [234, 151] on span "Discos" at bounding box center [232, 150] width 32 height 9
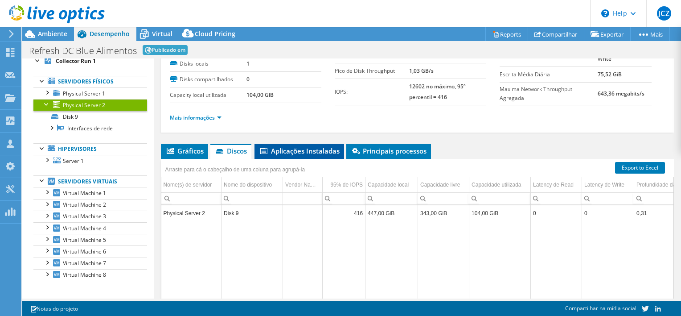
click at [289, 151] on span "Aplicações Instaladas" at bounding box center [299, 150] width 81 height 9
